Goal: Find specific page/section: Find specific page/section

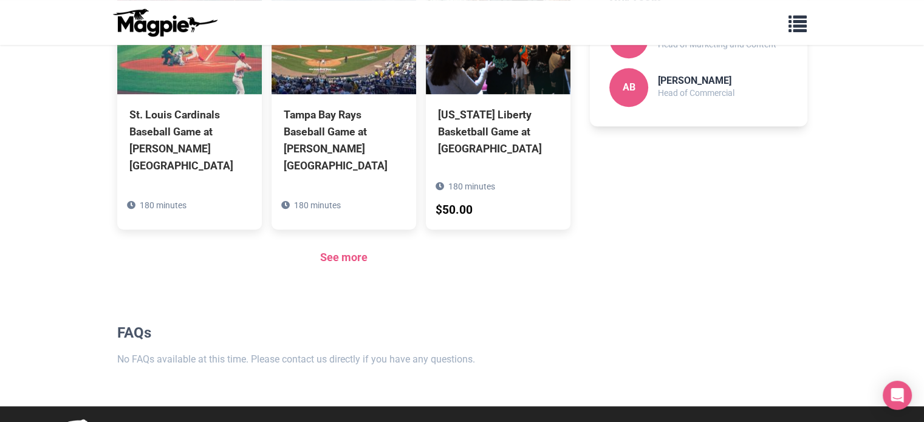
scroll to position [826, 0]
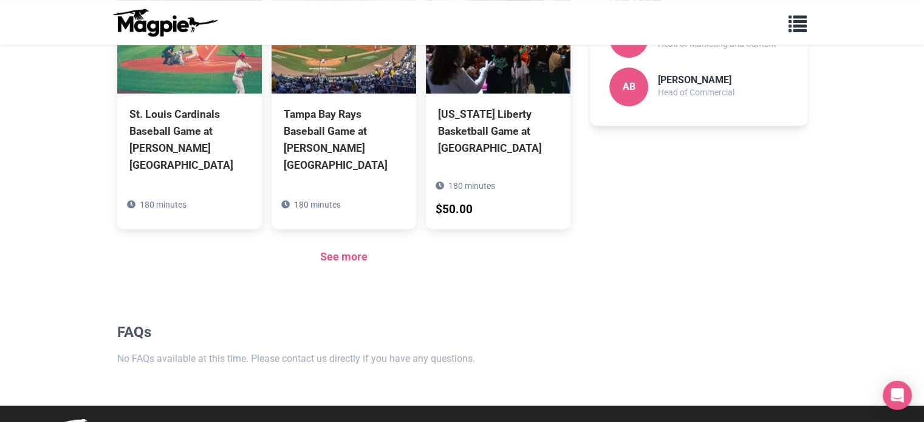
click at [339, 249] on div "See more" at bounding box center [344, 258] width 454 height 18
click at [341, 250] on link "See more" at bounding box center [343, 256] width 47 height 13
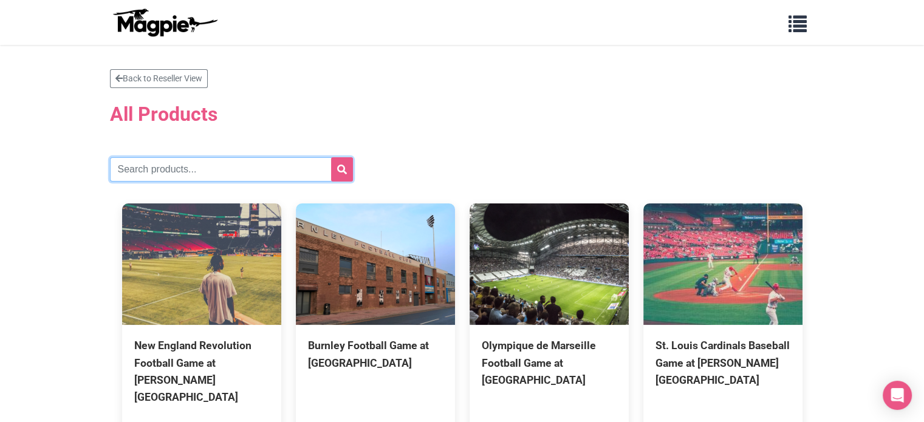
click at [162, 171] on input "text" at bounding box center [231, 169] width 243 height 24
type input "g"
type input "[GEOGRAPHIC_DATA]"
click at [331, 157] on button "submit" at bounding box center [342, 169] width 22 height 24
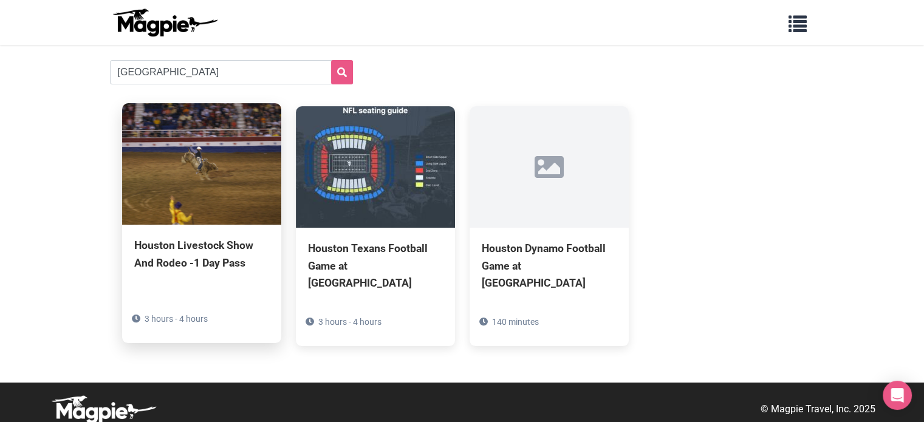
scroll to position [108, 0]
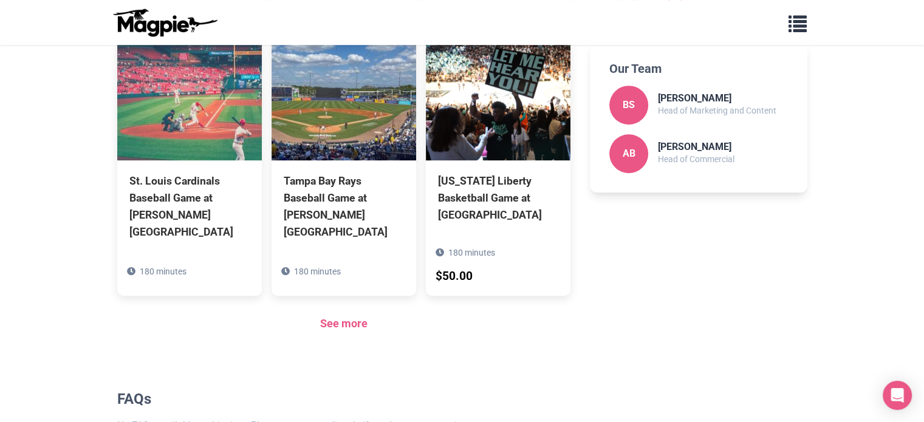
scroll to position [826, 0]
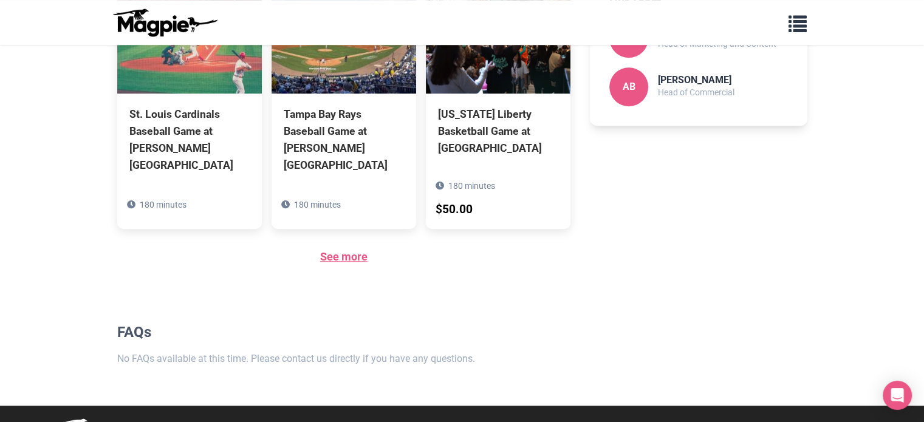
click at [337, 250] on link "See more" at bounding box center [343, 256] width 47 height 13
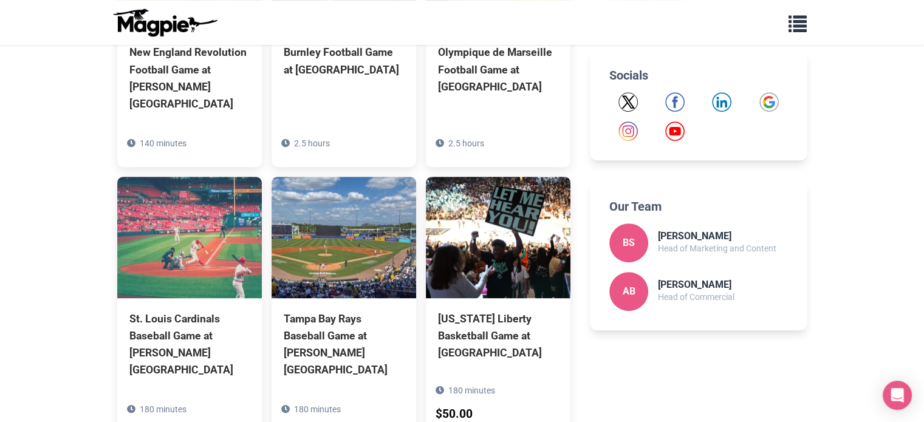
scroll to position [522, 0]
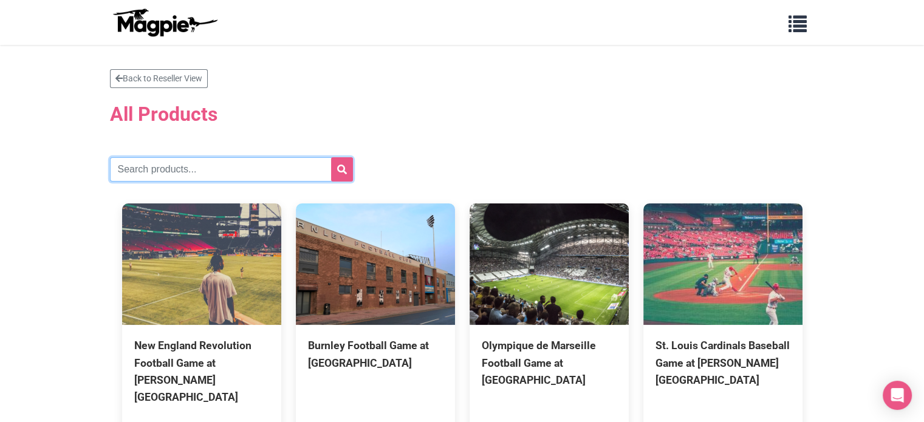
click at [200, 171] on input "text" at bounding box center [231, 169] width 243 height 24
type input "rockets"
click at [331, 157] on button "submit" at bounding box center [342, 169] width 22 height 24
